Goal: Task Accomplishment & Management: Use online tool/utility

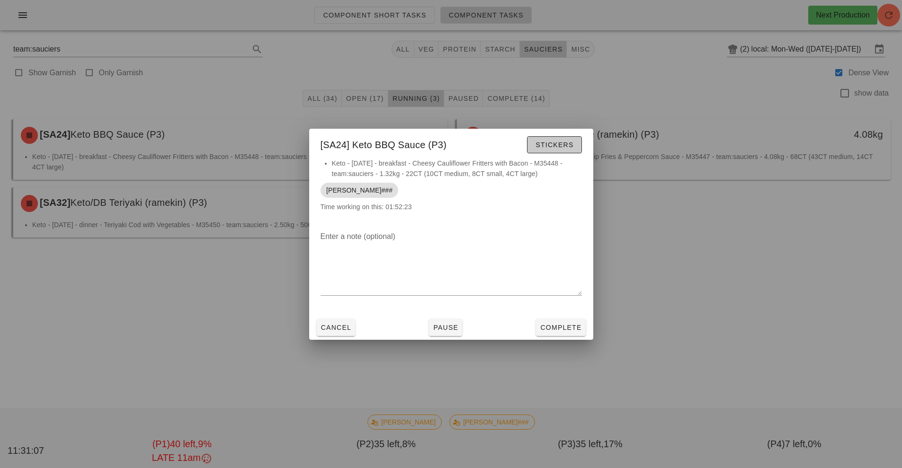
click at [564, 144] on span "Stickers" at bounding box center [554, 145] width 38 height 8
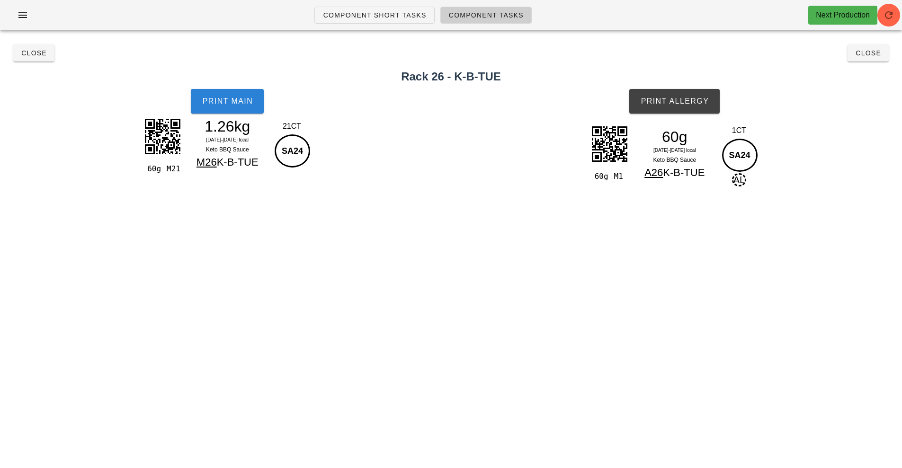
click at [245, 104] on span "Print Main" at bounding box center [227, 101] width 51 height 9
click at [695, 107] on button "Print Allergy" at bounding box center [674, 101] width 90 height 25
click at [31, 51] on span "Close" at bounding box center [34, 53] width 26 height 8
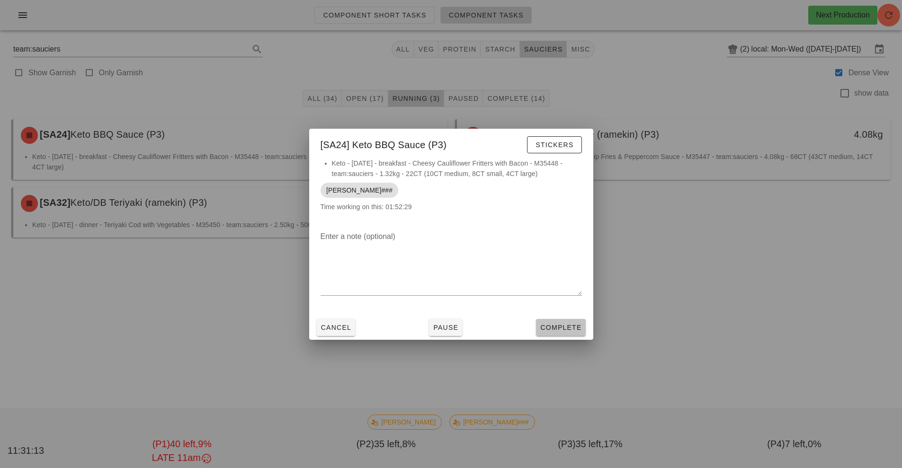
click at [570, 321] on button "Complete" at bounding box center [560, 327] width 49 height 17
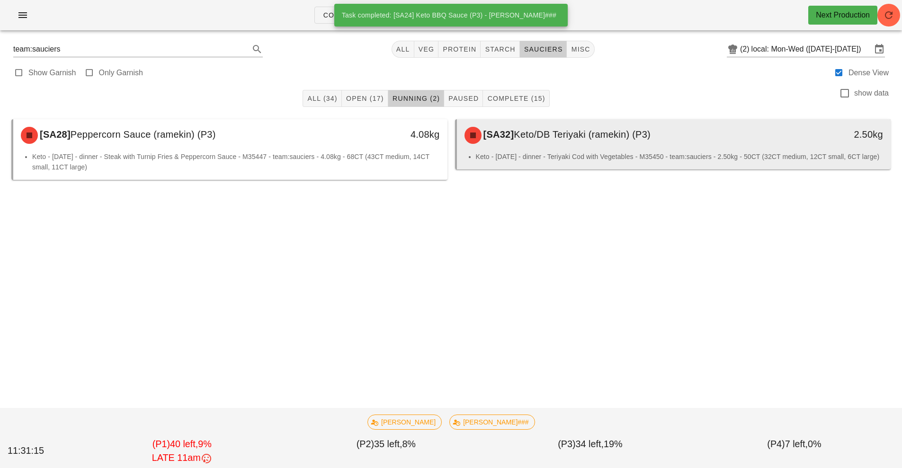
click at [512, 140] on div "[SA32] Keto/DB Teriyaki (ramekin) (P3)" at bounding box center [620, 135] width 322 height 28
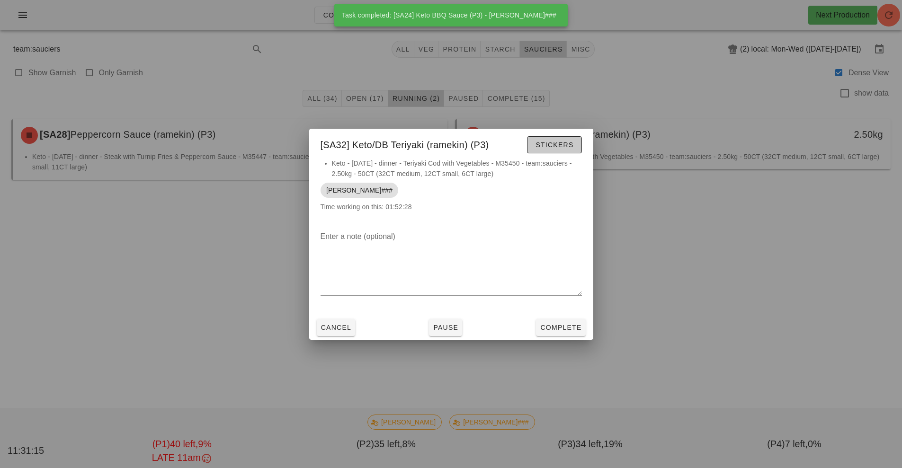
click at [543, 144] on span "Stickers" at bounding box center [554, 145] width 38 height 8
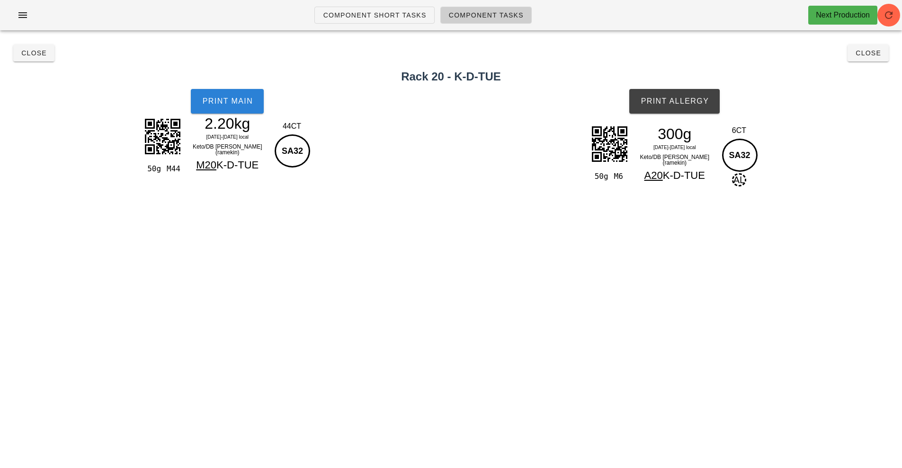
click at [217, 99] on span "Print Main" at bounding box center [227, 101] width 51 height 9
click at [681, 102] on span "Print Allergy" at bounding box center [674, 101] width 69 height 9
click at [37, 54] on span "Close" at bounding box center [34, 53] width 26 height 8
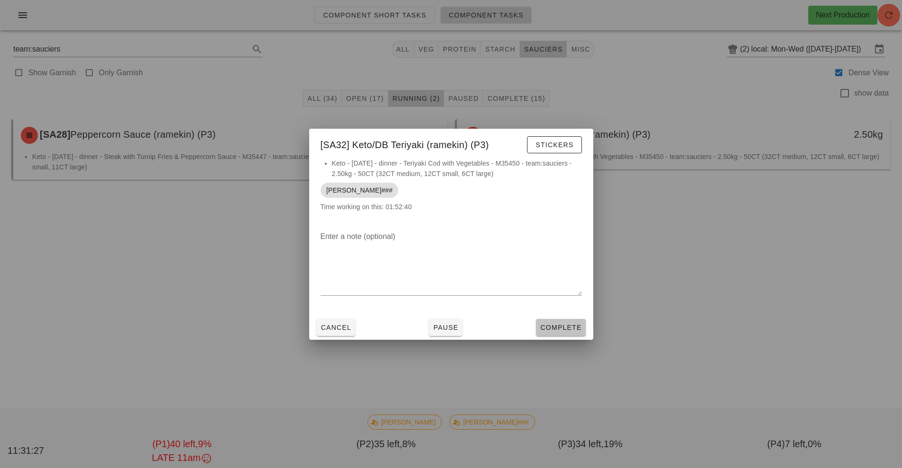
click at [553, 324] on span "Complete" at bounding box center [561, 328] width 42 height 8
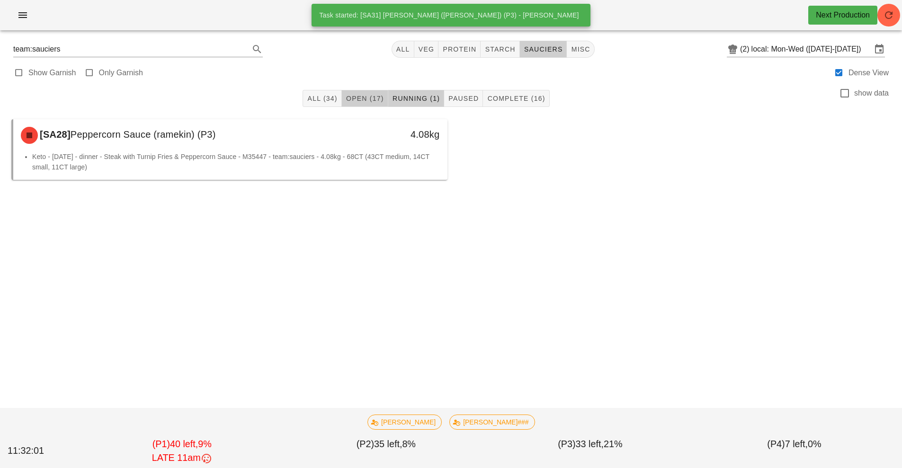
click at [360, 99] on span "Open (17)" at bounding box center [365, 99] width 38 height 8
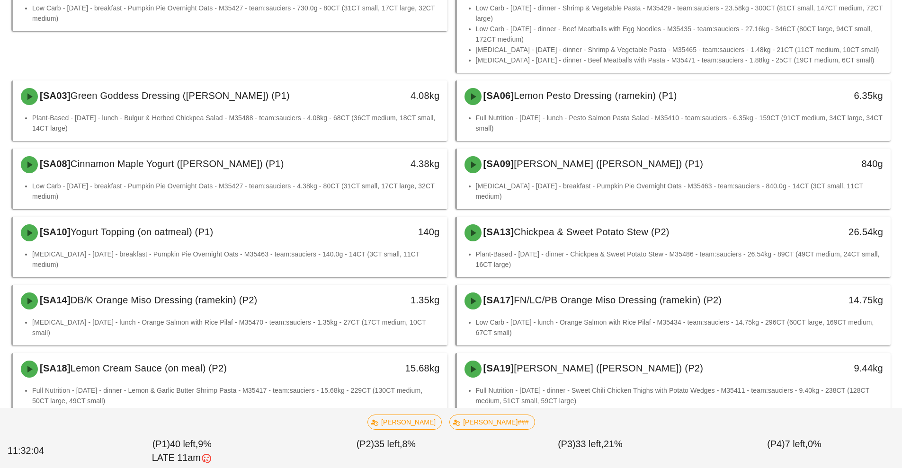
scroll to position [151, 0]
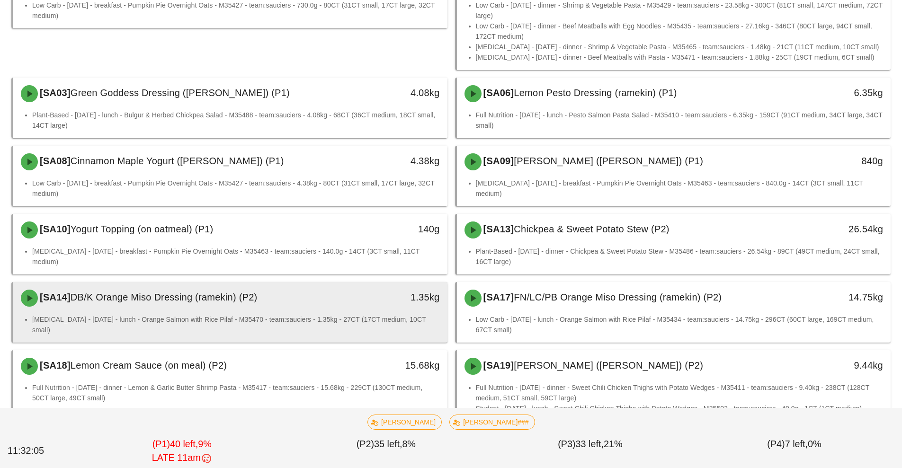
click at [358, 311] on div "1.35kg" at bounding box center [391, 298] width 107 height 28
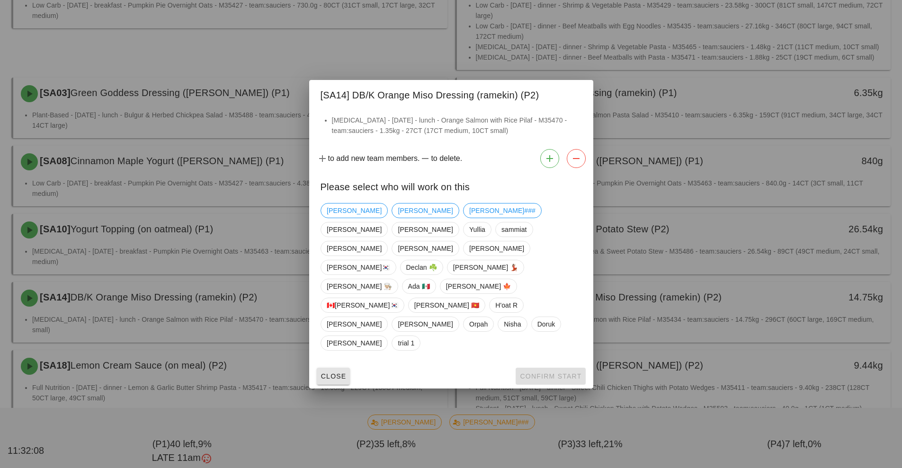
click at [332, 373] on span "Close" at bounding box center [334, 377] width 26 height 8
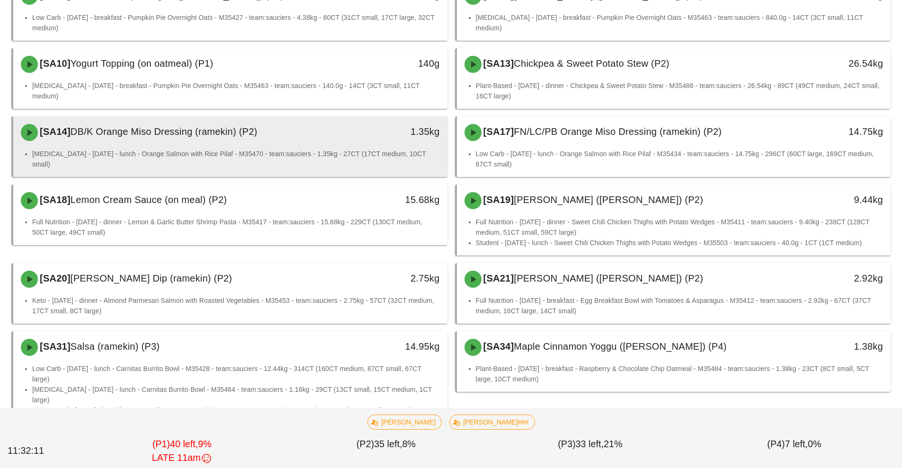
scroll to position [319, 0]
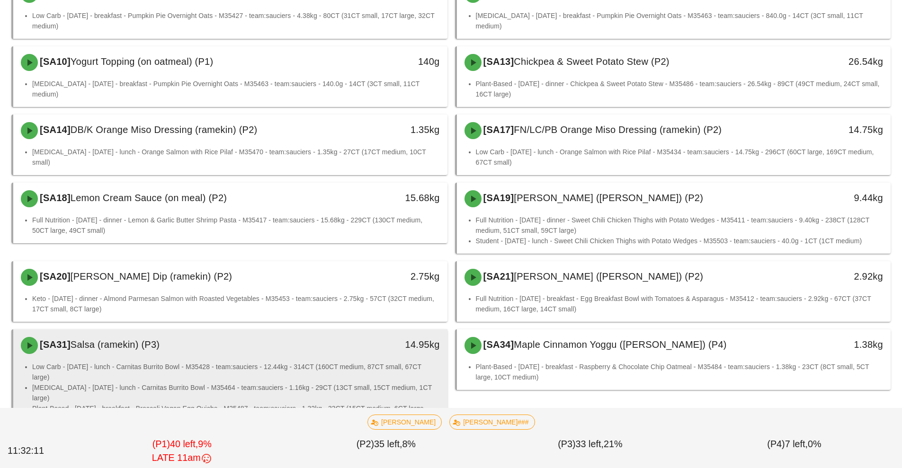
click at [374, 374] on li "Low Carb - [DATE] - lunch - Carnitas Burrito Bowl - M35428 - team:sauciers - 12…" at bounding box center [236, 372] width 408 height 21
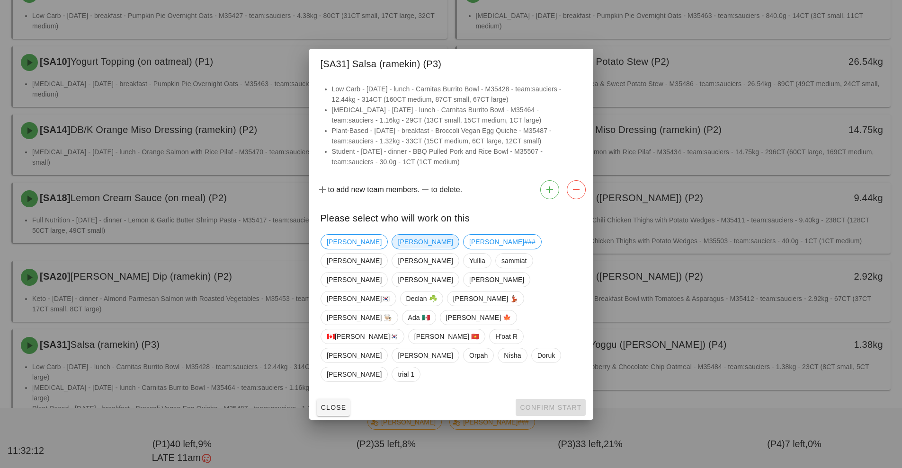
click at [398, 249] on span "[PERSON_NAME]" at bounding box center [425, 242] width 55 height 14
click at [547, 404] on span "Confirm Start" at bounding box center [550, 408] width 62 height 8
